Goal: Information Seeking & Learning: Learn about a topic

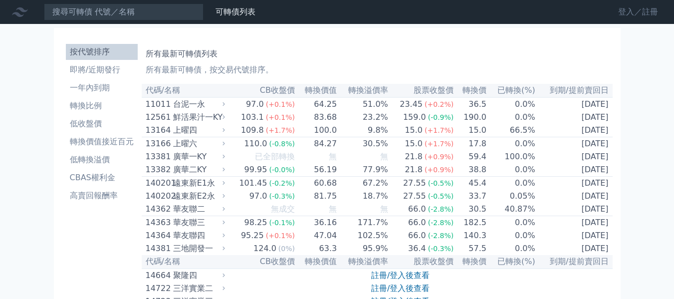
click at [627, 9] on link "登入／註冊" at bounding box center [638, 12] width 56 height 16
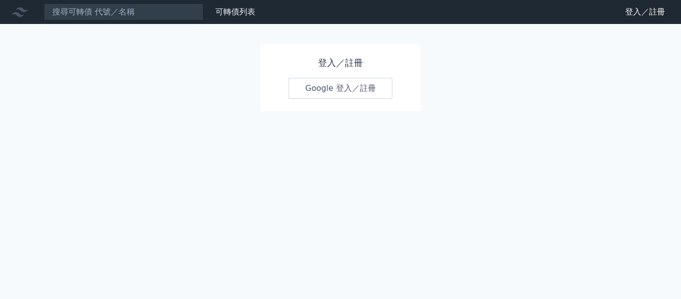
click at [371, 88] on link "Google 登入／註冊" at bounding box center [341, 88] width 104 height 21
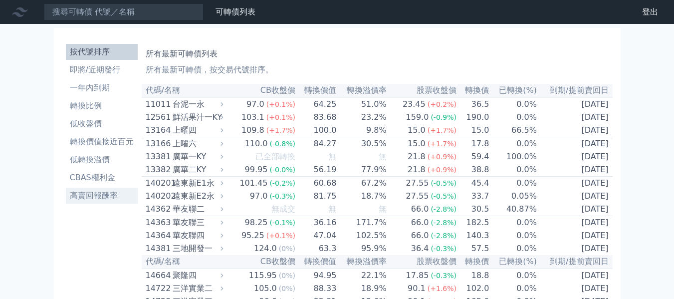
click at [93, 200] on li "高賣回報酬率" at bounding box center [102, 195] width 72 height 12
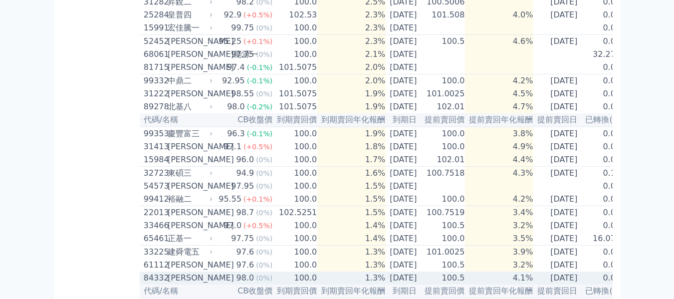
scroll to position [480, 0]
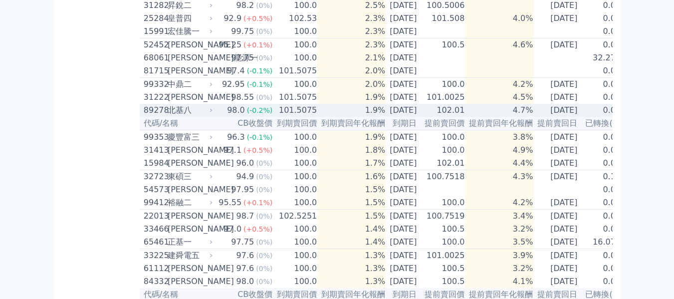
click at [175, 116] on div "北基八" at bounding box center [189, 110] width 43 height 12
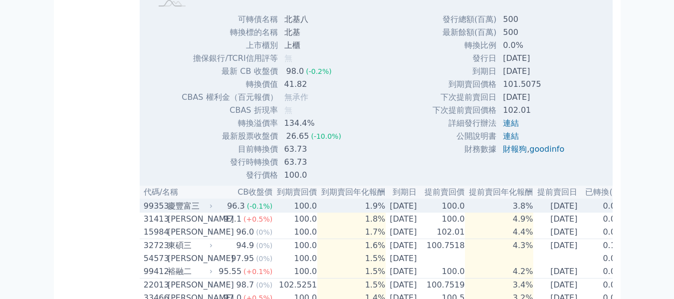
scroll to position [729, 0]
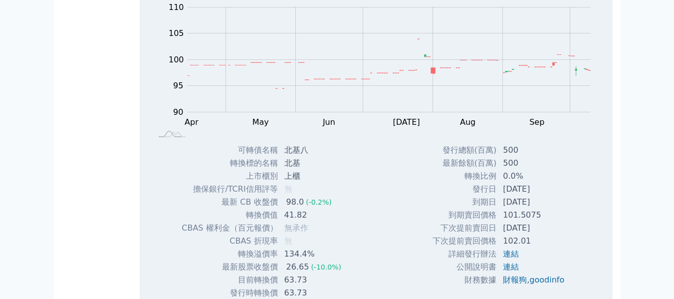
scroll to position [405, 0]
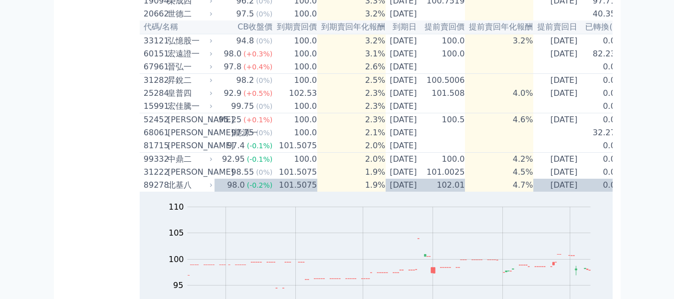
click at [650, 75] on div "可轉債列表 財務數據 可轉債列表 財務數據 登出 登出 按代號排序 即將/近期發行 一年內到期 轉換比例 低收盤價 轉換價值接近百元 低轉換溢價" at bounding box center [337, 188] width 674 height 1187
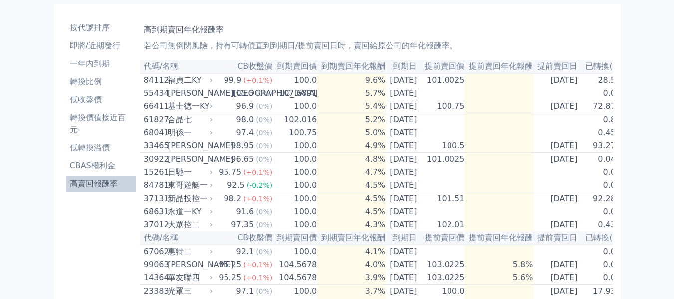
scroll to position [6, 0]
